Goal: Information Seeking & Learning: Learn about a topic

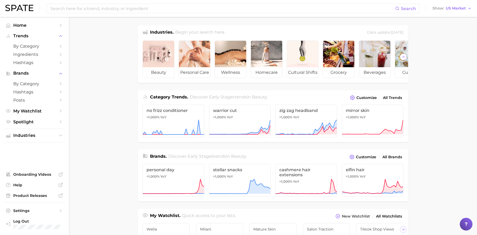
click at [80, 68] on main "Industries. Begin your search here. Data update: [DATE] beauty personal care we…" at bounding box center [273, 224] width 408 height 414
click at [47, 47] on span "by Category" at bounding box center [34, 46] width 42 height 5
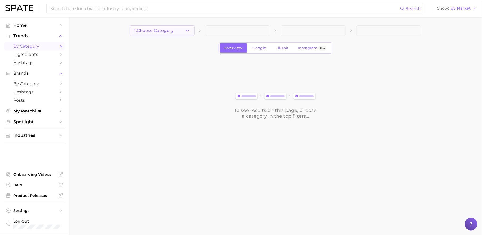
click at [188, 30] on icon "button" at bounding box center [187, 31] width 6 height 6
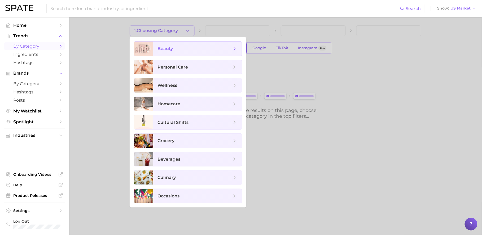
click at [195, 50] on span "beauty" at bounding box center [194, 49] width 74 height 6
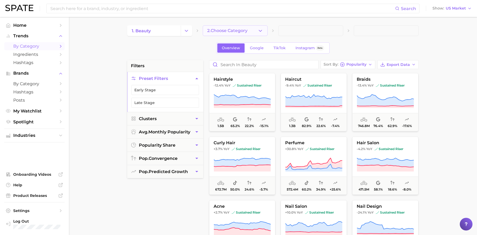
click at [217, 32] on span "2. Choose Category" at bounding box center [227, 30] width 40 height 5
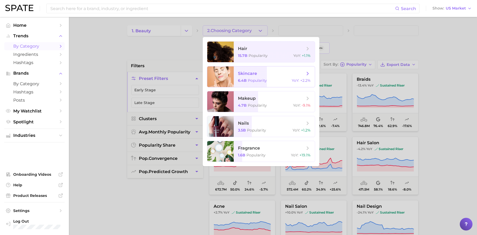
click at [283, 69] on span "skincare 6.4b Popularity YoY : +2.2%" at bounding box center [274, 77] width 81 height 21
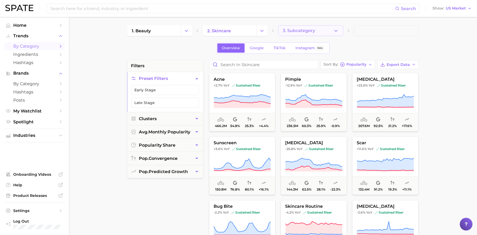
click at [324, 29] on button "3. Subcategory" at bounding box center [310, 30] width 65 height 11
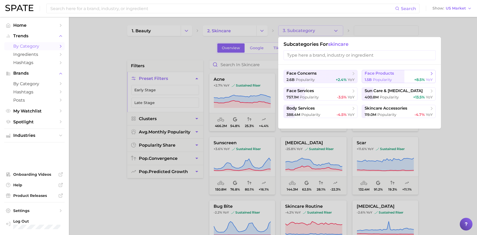
click at [385, 77] on button "face products 1.5b Popularity +8.5% YoY" at bounding box center [399, 76] width 74 height 13
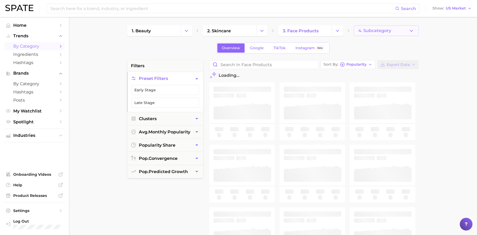
click at [390, 32] on span "4. Subcategory" at bounding box center [374, 30] width 33 height 5
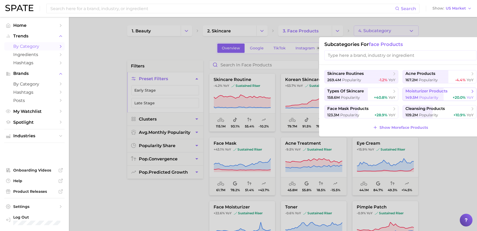
click at [418, 92] on span "moisturizer products" at bounding box center [426, 91] width 42 height 5
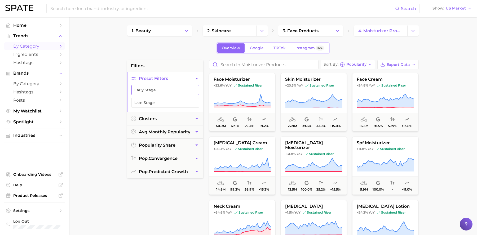
click at [160, 92] on button "Early Stage" at bounding box center [165, 90] width 68 height 10
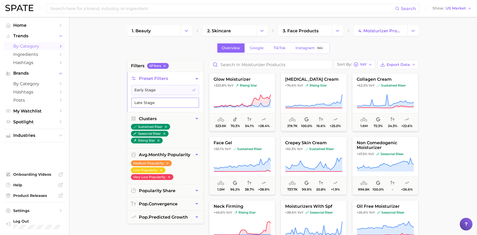
click at [177, 104] on button "Late Stage" at bounding box center [165, 103] width 68 height 10
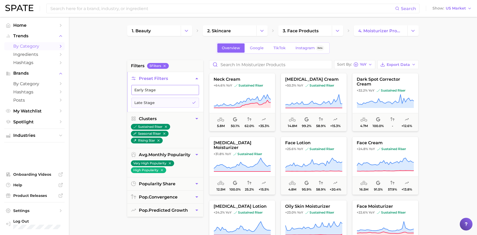
click at [182, 92] on button "Early Stage" at bounding box center [165, 90] width 68 height 10
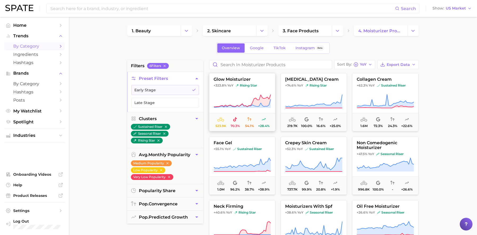
click at [257, 99] on icon at bounding box center [242, 101] width 57 height 15
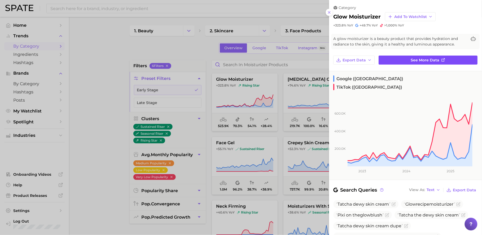
click at [397, 60] on link "See more data" at bounding box center [428, 60] width 99 height 9
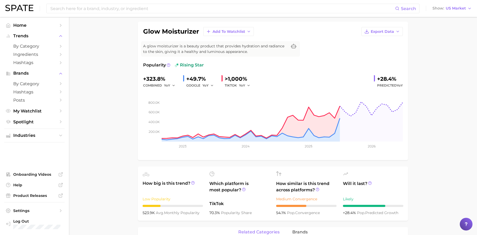
scroll to position [24, 0]
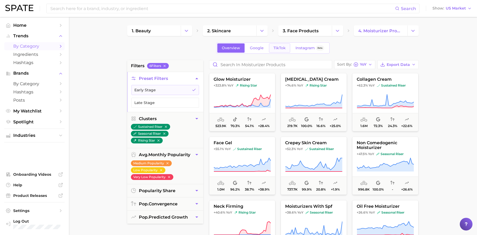
click at [280, 48] on span "TikTok" at bounding box center [279, 48] width 12 height 5
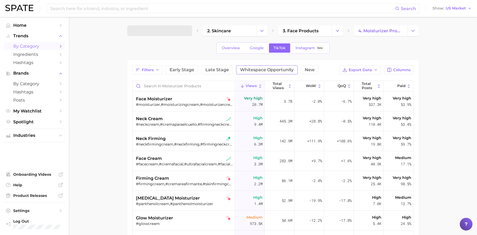
click at [276, 69] on span "Whitespace Opportunity" at bounding box center [267, 70] width 54 height 4
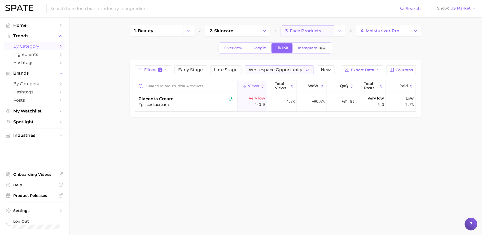
click at [303, 31] on span "3. face products" at bounding box center [303, 30] width 36 height 5
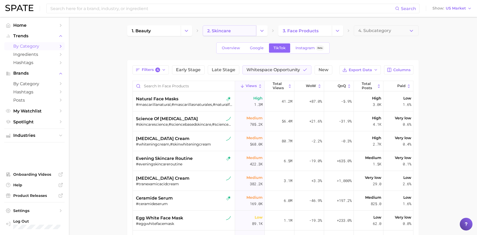
click at [239, 30] on link "2. skincare" at bounding box center [230, 30] width 54 height 11
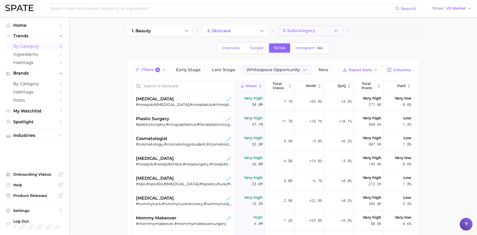
click at [299, 32] on span "3. Subcategory" at bounding box center [299, 30] width 32 height 5
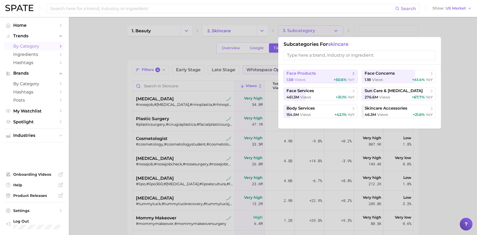
click at [338, 80] on span "+50.6%" at bounding box center [340, 79] width 13 height 5
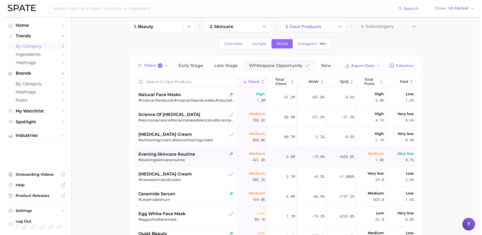
scroll to position [6, 0]
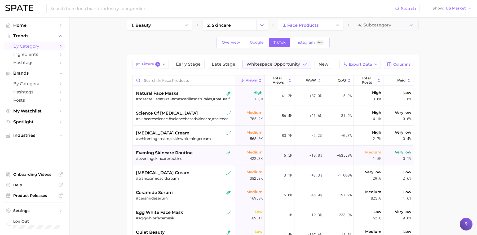
click at [200, 158] on div "#eveningskincareroutine" at bounding box center [184, 158] width 97 height 5
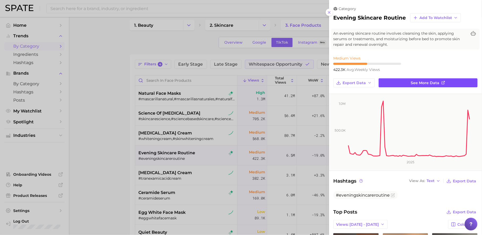
scroll to position [0, 0]
click at [416, 82] on span "See more data" at bounding box center [425, 83] width 29 height 5
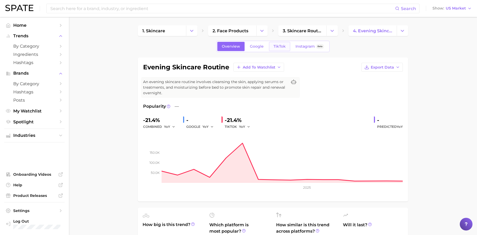
click at [276, 45] on span "TikTok" at bounding box center [279, 46] width 12 height 5
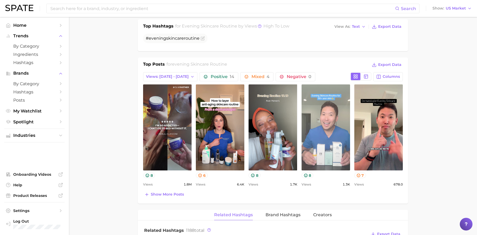
scroll to position [218, 0]
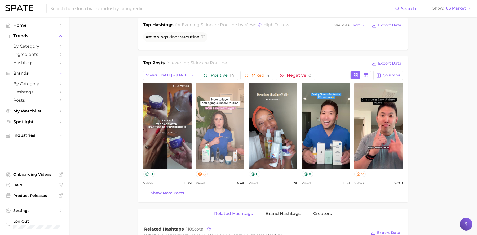
click at [209, 141] on link "view post on TikTok" at bounding box center [220, 126] width 48 height 86
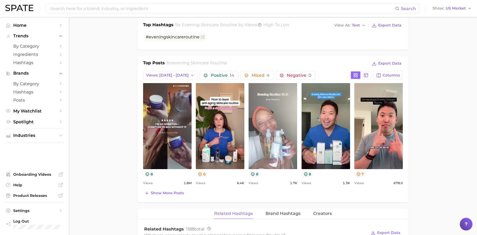
click at [273, 131] on link "view post on TikTok" at bounding box center [273, 126] width 48 height 86
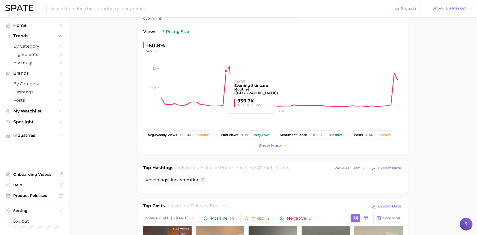
scroll to position [0, 0]
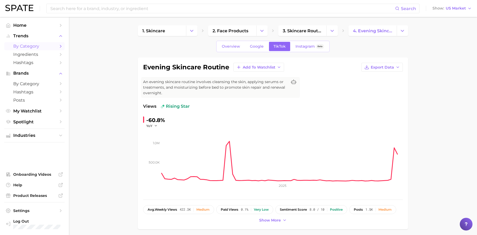
click at [46, 45] on span "by Category" at bounding box center [34, 46] width 42 height 5
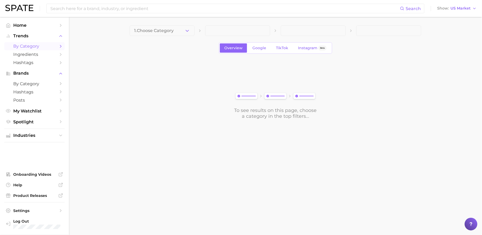
click at [186, 37] on div "1. Choose Category Overview Google TikTok Instagram Beta To see results on this…" at bounding box center [276, 72] width 292 height 94
click at [184, 34] on button "1. Choose Category" at bounding box center [162, 30] width 65 height 11
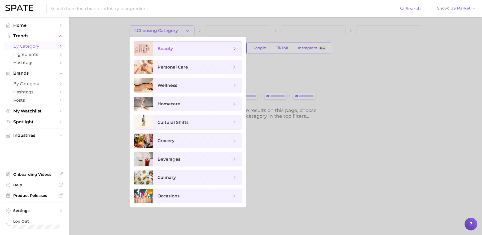
click at [192, 51] on span "beauty" at bounding box center [194, 49] width 74 height 6
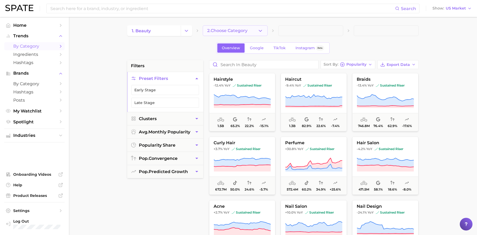
click at [245, 31] on span "2. Choose Category" at bounding box center [227, 30] width 40 height 5
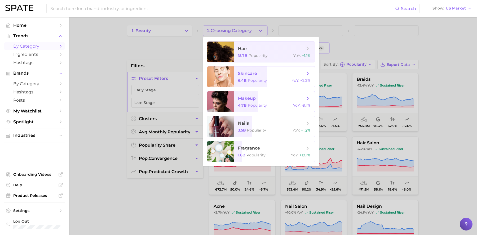
click at [270, 77] on span "skincare 6.4b Popularity YoY : +2.2%" at bounding box center [274, 77] width 81 height 21
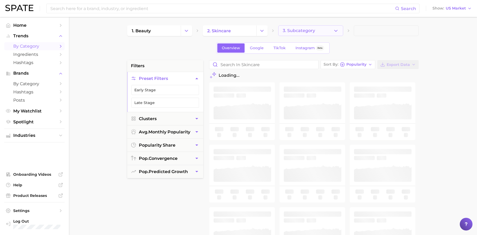
click at [304, 32] on span "3. Subcategory" at bounding box center [299, 30] width 32 height 5
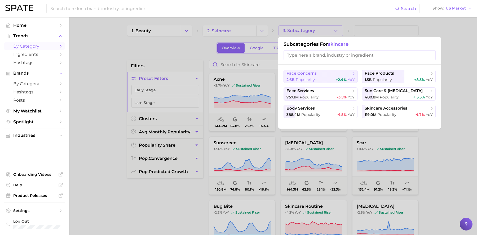
click at [312, 75] on span "face concerns" at bounding box center [301, 73] width 30 height 5
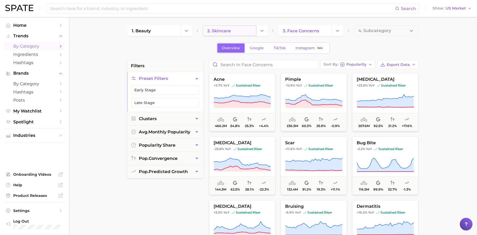
click at [232, 31] on link "2. skincare" at bounding box center [230, 30] width 54 height 11
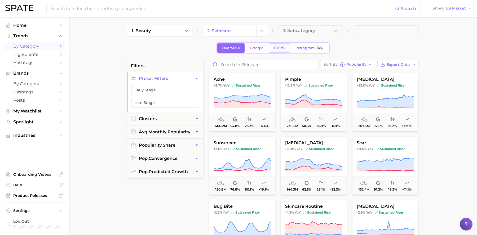
click at [281, 47] on span "TikTok" at bounding box center [279, 48] width 12 height 5
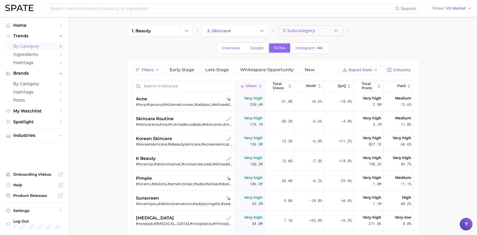
click at [326, 29] on button "3. Subcategory" at bounding box center [310, 30] width 65 height 11
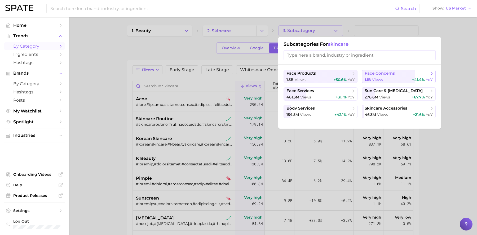
click at [391, 82] on div "1.1b views +41.4% YoY" at bounding box center [399, 79] width 68 height 5
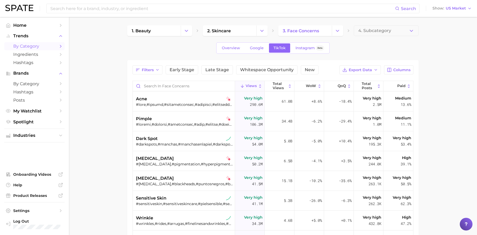
click at [303, 36] on div "1. beauty 2. skincare 3. face concerns 4. Subcategory Overview Google TikTok In…" at bounding box center [273, 173] width 292 height 296
click at [296, 28] on link "3. face concerns" at bounding box center [305, 30] width 54 height 11
click at [321, 26] on link "3. face concerns" at bounding box center [305, 30] width 54 height 11
click at [327, 30] on link "3. face concerns" at bounding box center [305, 30] width 54 height 11
click at [340, 33] on button "Change Category" at bounding box center [337, 30] width 11 height 11
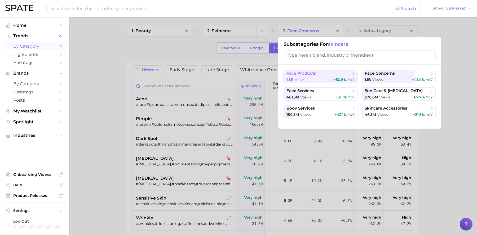
click at [329, 78] on div "1.5b views +50.6% YoY" at bounding box center [320, 79] width 68 height 5
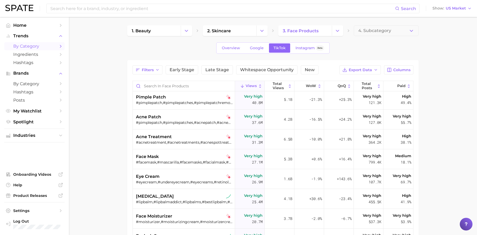
scroll to position [67, 0]
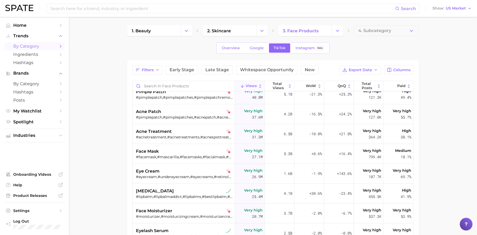
click at [275, 65] on div "Filters Early Stage Late Stage Whitespace Opportunity New Export Data Columns V…" at bounding box center [273, 190] width 292 height 261
click at [273, 68] on span "Whitespace Opportunity" at bounding box center [267, 70] width 54 height 4
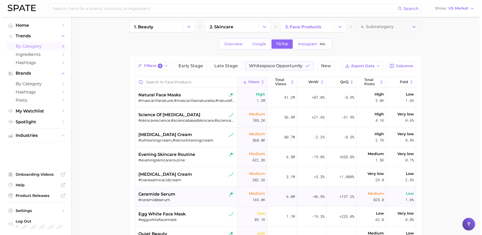
scroll to position [4, 0]
click at [164, 194] on span "ceramide serum" at bounding box center [154, 194] width 37 height 6
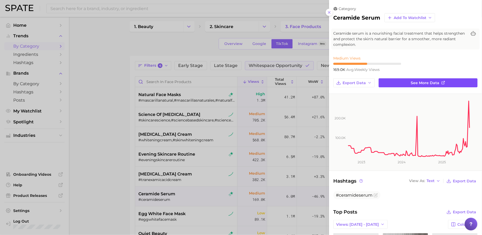
scroll to position [0, 0]
click at [406, 81] on link "See more data" at bounding box center [428, 82] width 99 height 9
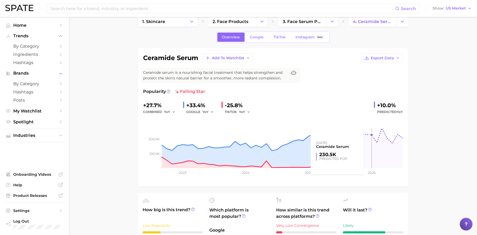
scroll to position [10, 0]
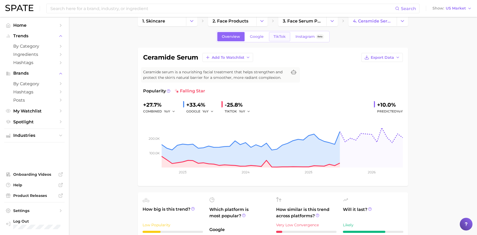
click at [275, 40] on link "TikTok" at bounding box center [279, 36] width 21 height 9
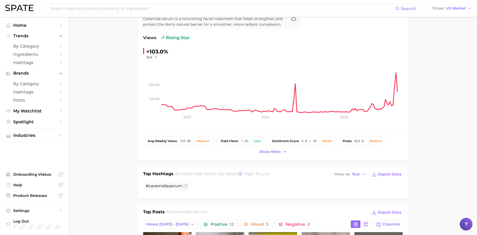
scroll to position [115, 0]
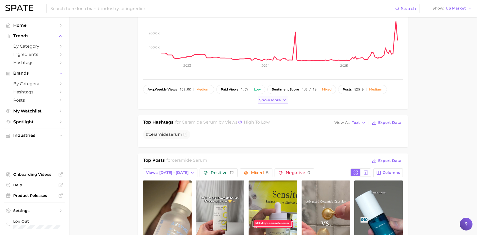
click at [266, 103] on button "Show more" at bounding box center [273, 100] width 30 height 7
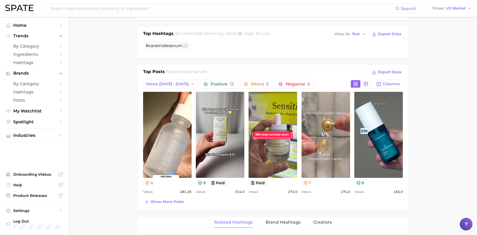
scroll to position [216, 0]
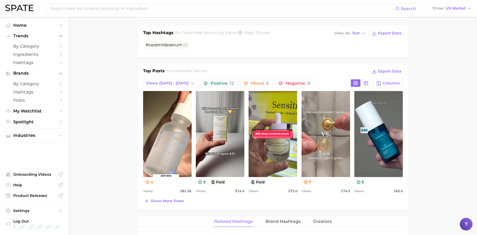
click at [307, 184] on icon at bounding box center [306, 182] width 4 height 4
click at [146, 184] on icon at bounding box center [146, 181] width 3 height 3
click at [164, 203] on span "Show more posts" at bounding box center [167, 201] width 33 height 5
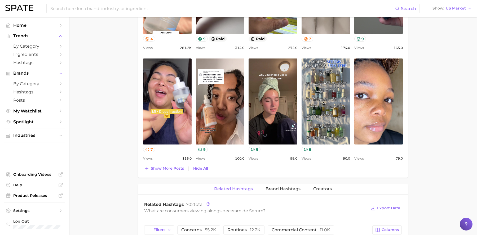
scroll to position [361, 0]
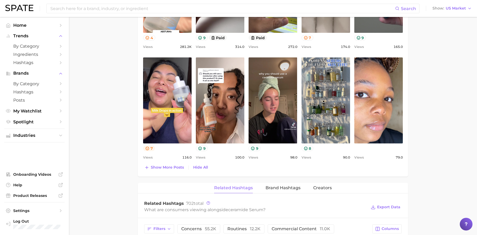
click at [148, 151] on button "7" at bounding box center [149, 149] width 12 height 6
click at [150, 149] on button "7" at bounding box center [149, 149] width 12 height 6
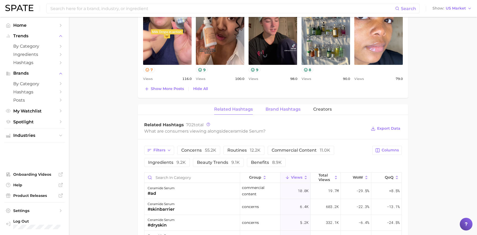
scroll to position [489, 0]
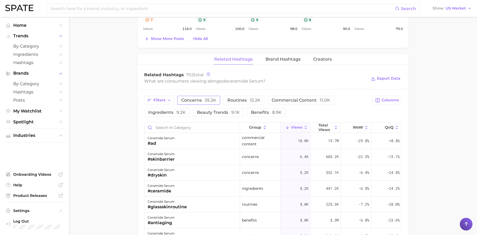
click at [212, 100] on span "55.2k" at bounding box center [210, 100] width 11 height 5
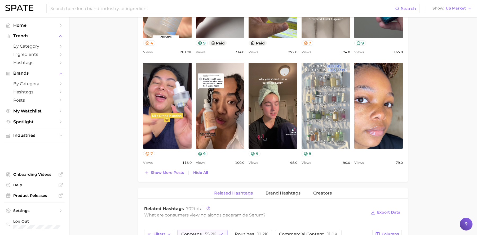
scroll to position [369, 0]
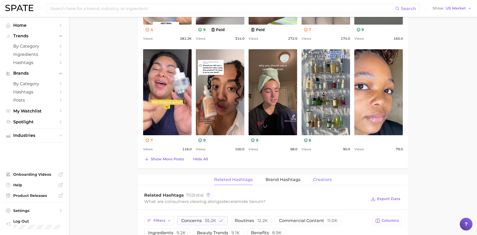
click at [322, 176] on button "Creators" at bounding box center [322, 180] width 19 height 10
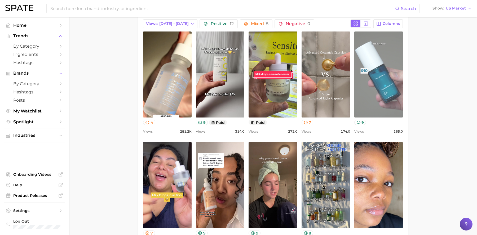
scroll to position [253, 0]
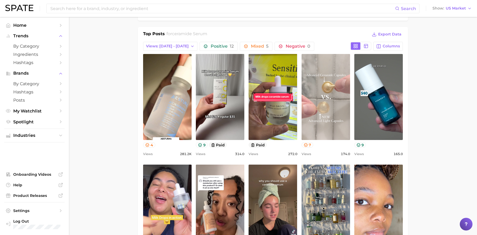
click at [331, 99] on link "view post on TikTok" at bounding box center [326, 97] width 48 height 86
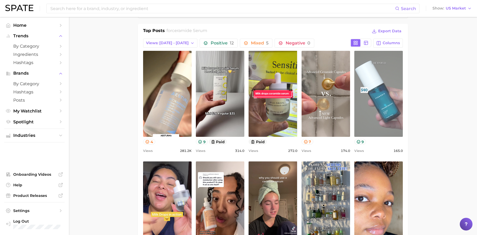
scroll to position [257, 0]
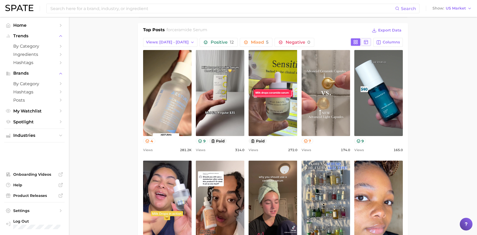
click at [367, 40] on icon at bounding box center [366, 42] width 5 height 5
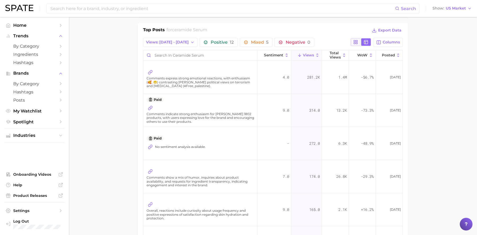
click at [355, 43] on icon at bounding box center [355, 42] width 5 height 5
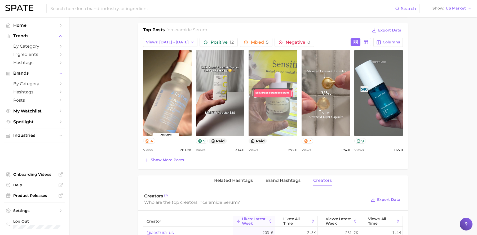
scroll to position [0, 0]
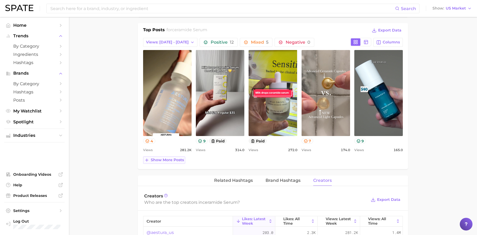
click at [181, 162] on span "Show more posts" at bounding box center [167, 160] width 33 height 5
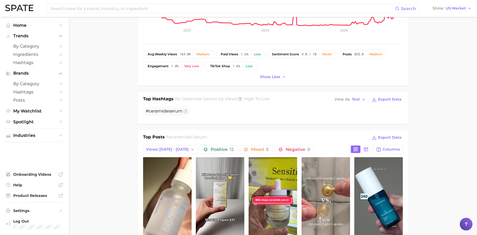
scroll to position [113, 0]
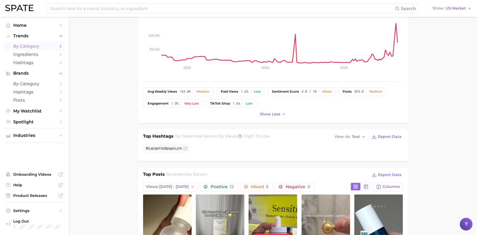
click at [30, 45] on span "by Category" at bounding box center [34, 46] width 42 height 5
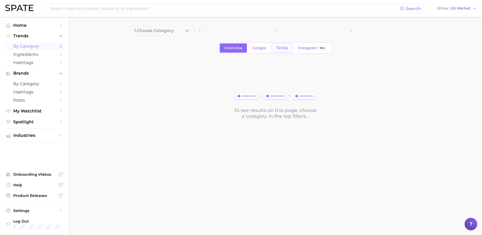
click at [284, 49] on span "TikTok" at bounding box center [282, 48] width 12 height 5
click at [161, 31] on span "1. Choose Category" at bounding box center [153, 30] width 39 height 5
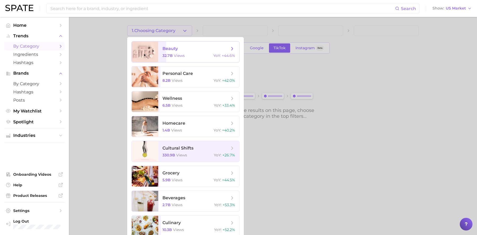
click at [188, 56] on div "32.7b views YoY : +44.6%" at bounding box center [198, 55] width 73 height 5
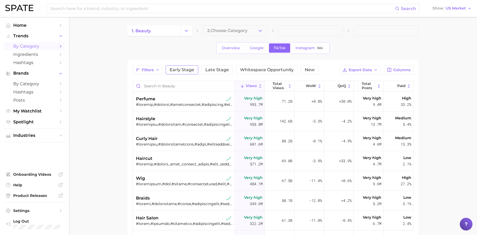
click at [194, 70] on button "Early Stage" at bounding box center [182, 69] width 33 height 9
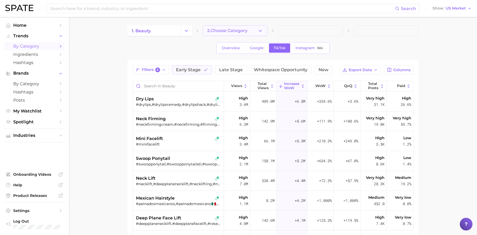
click at [241, 32] on span "2. Choose Category" at bounding box center [227, 30] width 40 height 5
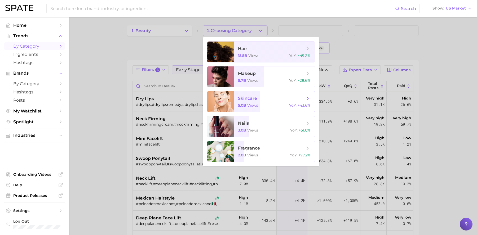
click at [257, 99] on span "skincare" at bounding box center [247, 98] width 19 height 5
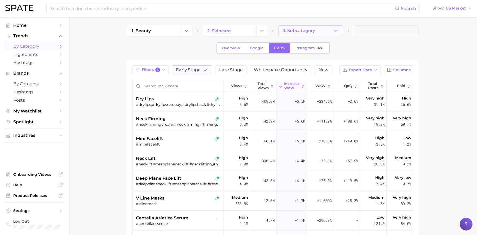
click at [300, 35] on button "3. Subcategory" at bounding box center [310, 30] width 65 height 11
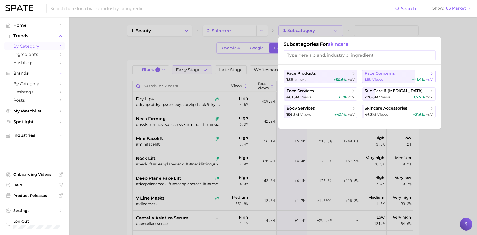
click at [384, 76] on span "face concerns" at bounding box center [380, 73] width 30 height 5
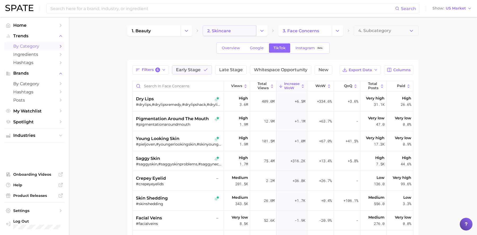
click at [223, 32] on span "2. skincare" at bounding box center [219, 30] width 24 height 5
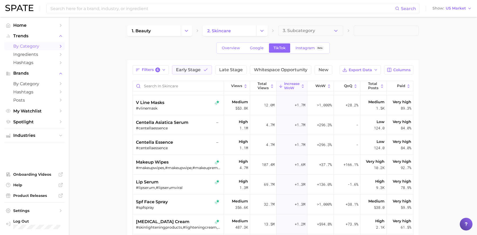
scroll to position [103, 0]
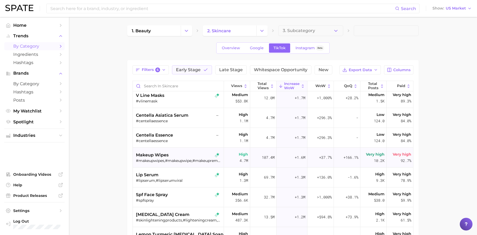
click at [173, 158] on div "makeup wipes" at bounding box center [179, 155] width 86 height 6
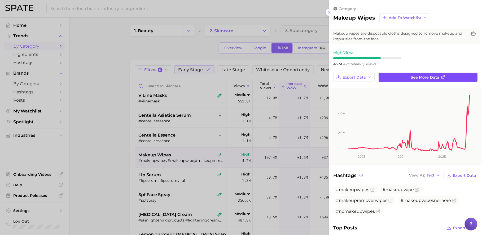
click at [443, 76] on line at bounding box center [444, 77] width 2 height 2
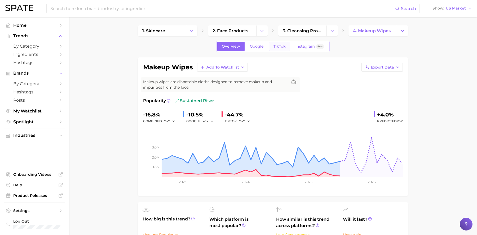
click at [280, 48] on span "TikTok" at bounding box center [279, 46] width 12 height 5
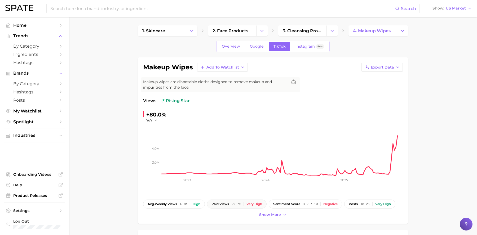
click at [259, 205] on div "Very high" at bounding box center [254, 204] width 16 height 4
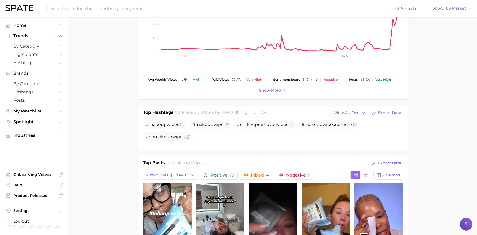
scroll to position [255, 0]
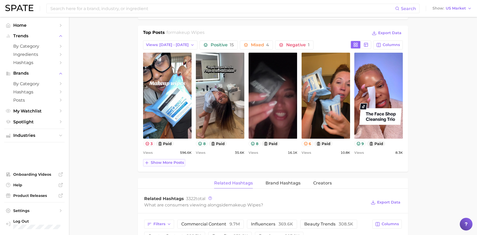
click at [176, 165] on span "Show more posts" at bounding box center [167, 163] width 33 height 5
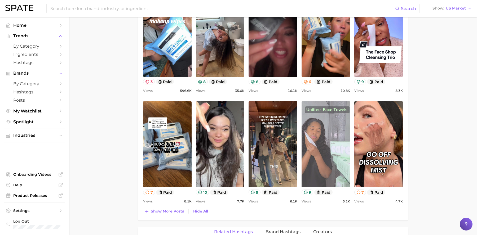
scroll to position [316, 0]
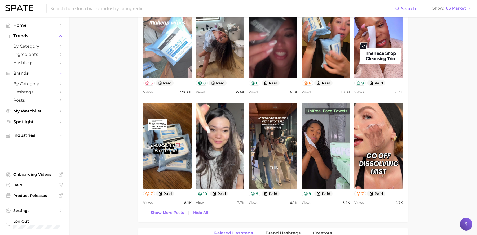
click at [173, 45] on link "view post on TikTok" at bounding box center [167, 35] width 48 height 86
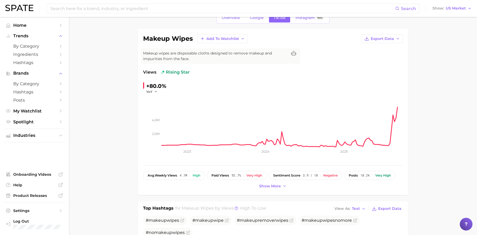
scroll to position [125, 0]
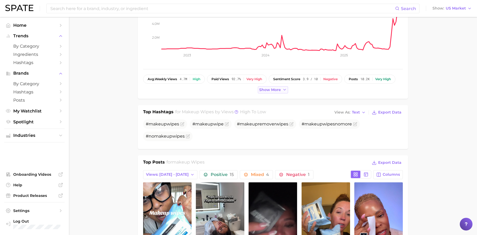
click at [265, 88] on span "Show more" at bounding box center [270, 90] width 22 height 5
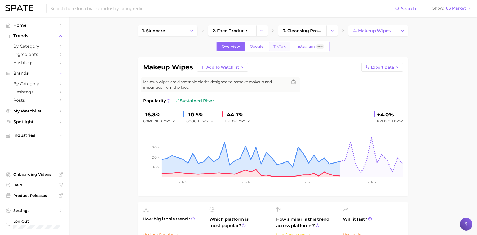
click at [280, 47] on span "TikTok" at bounding box center [279, 46] width 12 height 5
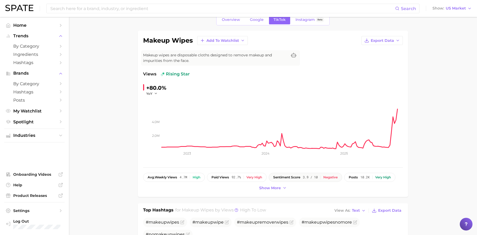
scroll to position [36, 0]
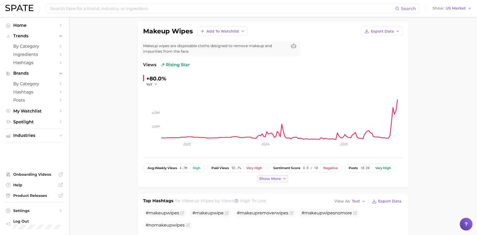
click at [273, 177] on span "Show more" at bounding box center [270, 179] width 22 height 5
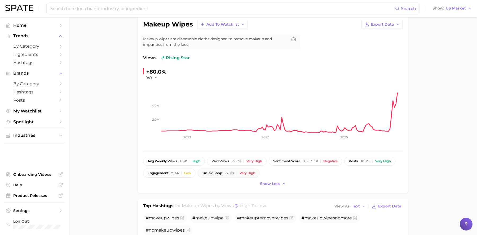
scroll to position [44, 0]
click at [37, 62] on span "Hashtags" at bounding box center [34, 62] width 42 height 5
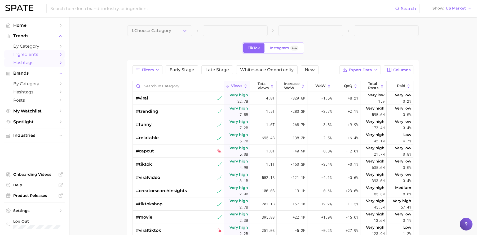
click at [40, 51] on link "Ingredients" at bounding box center [34, 54] width 60 height 8
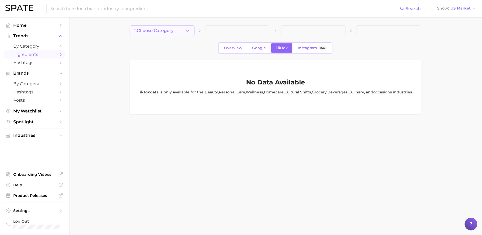
click at [178, 33] on button "1. Choose Category" at bounding box center [162, 30] width 65 height 11
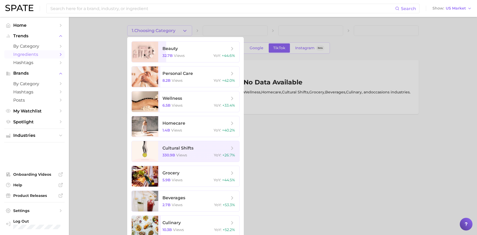
click at [289, 69] on div at bounding box center [238, 117] width 477 height 235
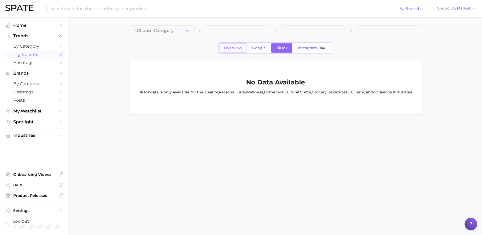
click at [232, 49] on span "Overview" at bounding box center [233, 48] width 18 height 5
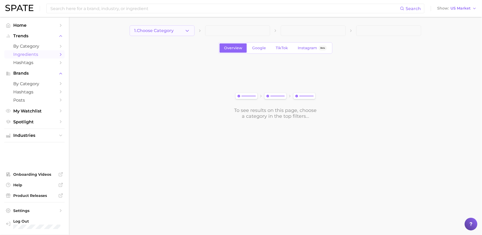
click at [165, 34] on button "1. Choose Category" at bounding box center [162, 30] width 65 height 11
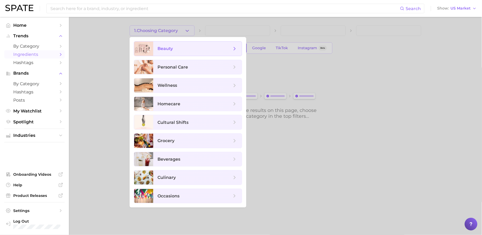
click at [192, 51] on span "beauty" at bounding box center [194, 49] width 74 height 6
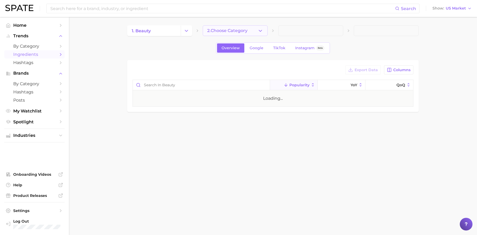
click at [223, 32] on span "2. Choose Category" at bounding box center [227, 30] width 40 height 5
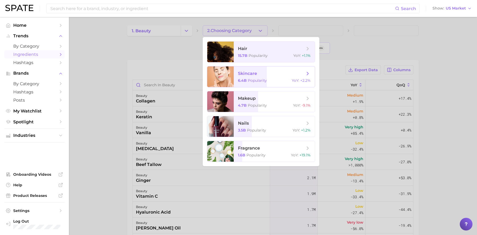
click at [255, 81] on span "Popularity" at bounding box center [257, 80] width 19 height 5
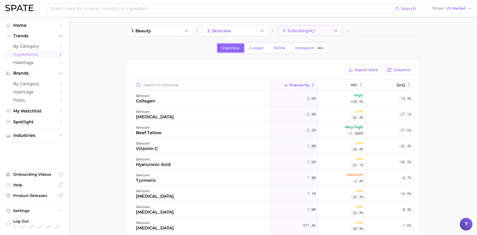
click at [303, 30] on span "3. Subcategory" at bounding box center [299, 30] width 32 height 5
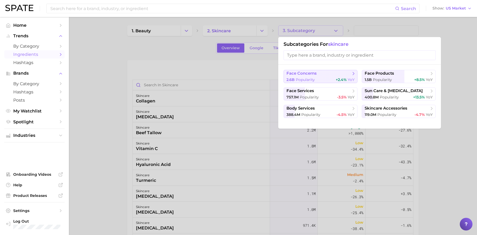
click at [337, 79] on span "+2.4%" at bounding box center [341, 79] width 11 height 5
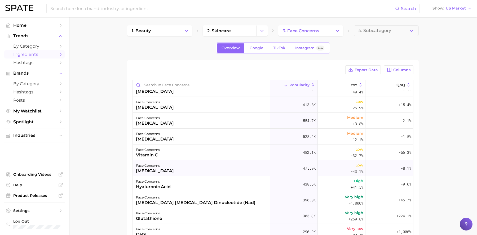
scroll to position [50, 0]
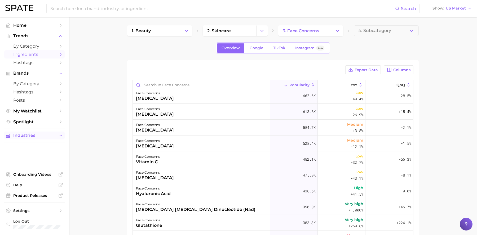
click at [40, 134] on span "Industries" at bounding box center [34, 135] width 42 height 5
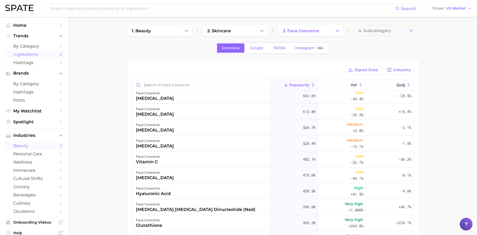
click at [33, 145] on span "beauty" at bounding box center [34, 145] width 42 height 5
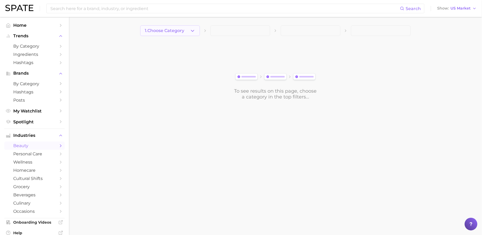
click at [193, 31] on icon "button" at bounding box center [193, 31] width 6 height 6
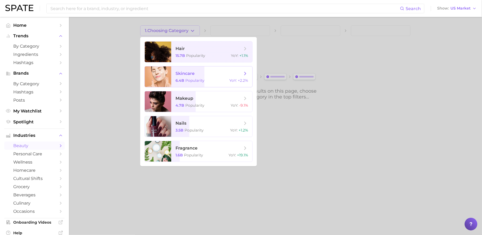
click at [208, 83] on span "skincare 6.4b Popularity YoY : +2.2%" at bounding box center [211, 77] width 81 height 21
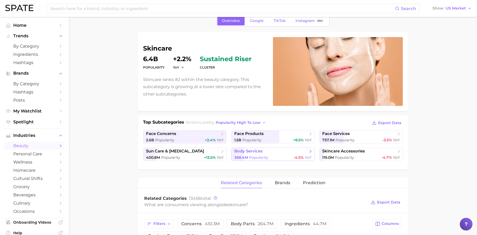
scroll to position [33, 0]
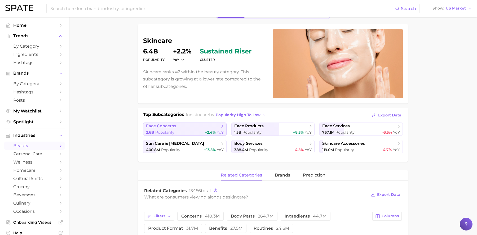
click at [190, 129] on link "face concerns 2.6b Popularity +2.4% YoY" at bounding box center [184, 129] width 83 height 13
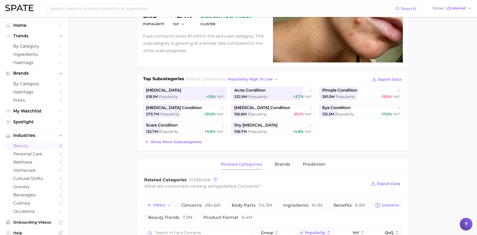
scroll to position [69, 0]
click at [194, 140] on span "Show more subcategories" at bounding box center [176, 142] width 51 height 5
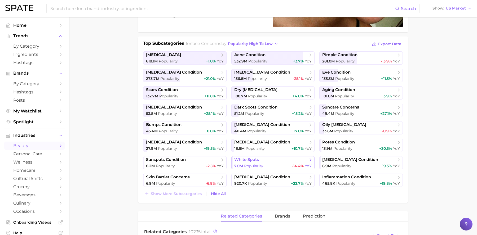
scroll to position [109, 0]
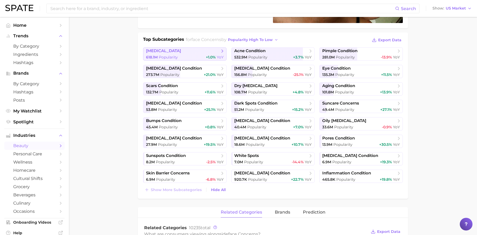
click at [193, 56] on div "618.1m Popularity +1.0% YoY" at bounding box center [185, 57] width 78 height 5
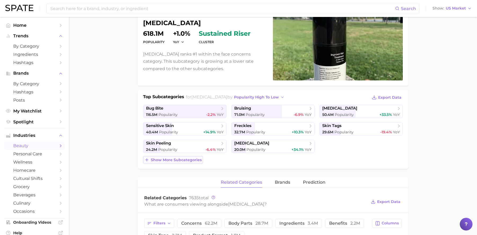
scroll to position [50, 0]
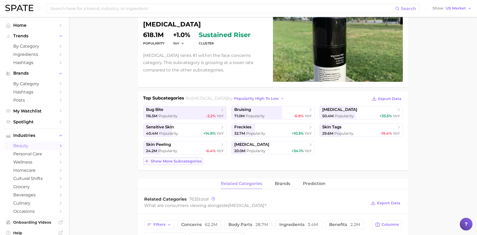
click at [177, 162] on span "Show more subcategories" at bounding box center [176, 161] width 51 height 5
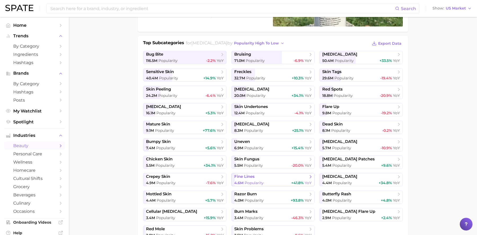
scroll to position [107, 0]
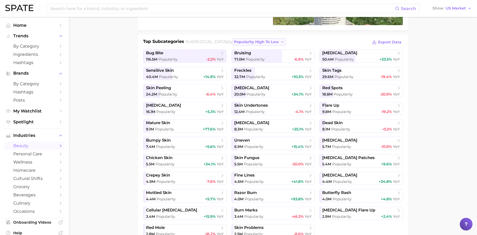
click at [261, 43] on span "popularity high to low" at bounding box center [256, 42] width 45 height 5
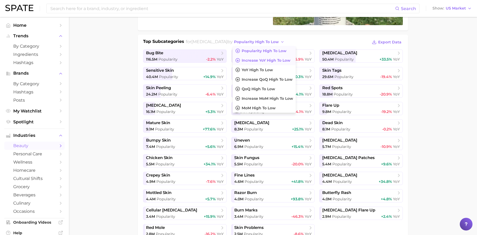
click at [270, 58] on span "Increase YoY high to low" at bounding box center [266, 60] width 49 height 5
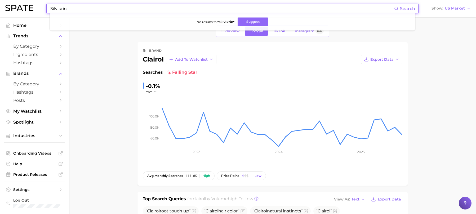
scroll to position [211, 0]
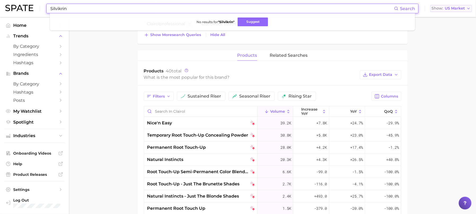
click at [461, 8] on span "US Market" at bounding box center [455, 8] width 20 height 3
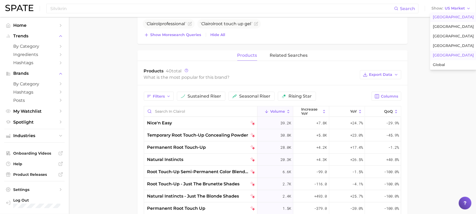
click at [451, 54] on button "Japan" at bounding box center [453, 56] width 46 height 10
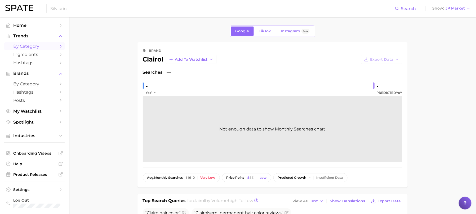
click at [39, 47] on span "by Category" at bounding box center [34, 46] width 42 height 5
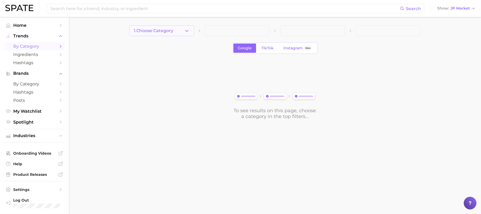
click at [171, 33] on span "1. Choose Category" at bounding box center [153, 30] width 39 height 5
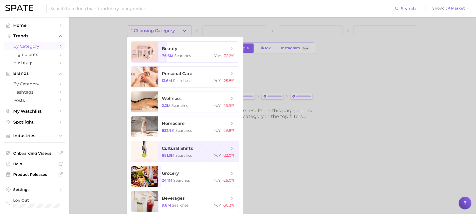
click at [361, 65] on div at bounding box center [238, 107] width 476 height 214
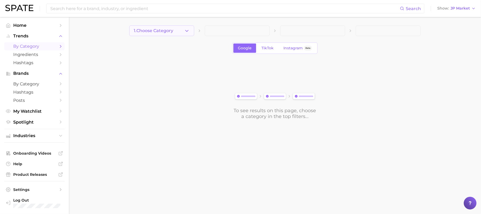
click at [188, 31] on icon "button" at bounding box center [187, 31] width 6 height 6
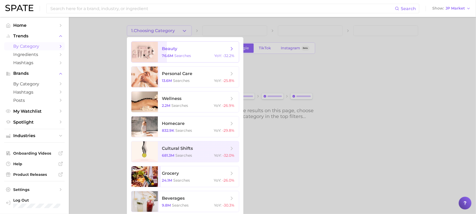
click at [185, 55] on span "searches" at bounding box center [183, 55] width 17 height 5
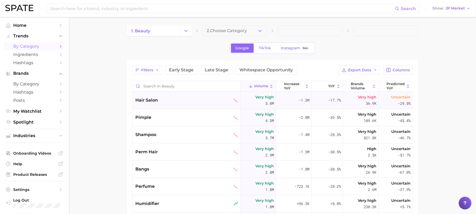
click at [171, 97] on div "hair salon" at bounding box center [187, 100] width 103 height 6
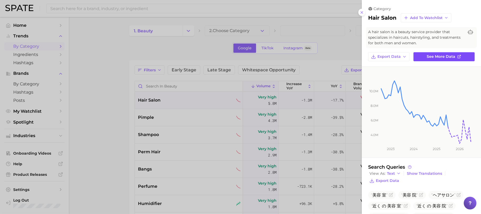
click at [457, 56] on icon at bounding box center [459, 57] width 4 height 4
